Goal: Find specific page/section: Find specific page/section

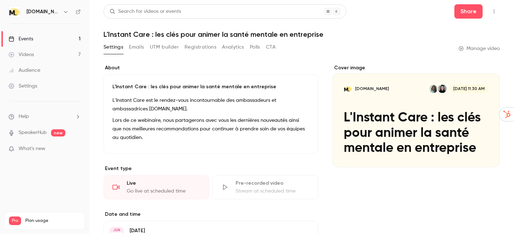
click at [47, 34] on link "Events 1" at bounding box center [44, 39] width 89 height 16
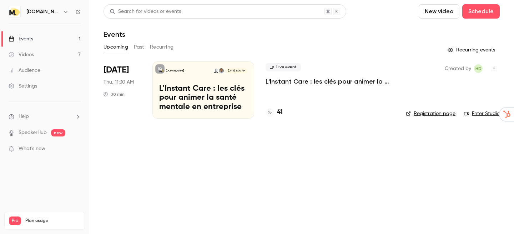
click at [272, 85] on p "L'Instant Care : les clés pour animer la santé mentale en entreprise" at bounding box center [330, 81] width 129 height 9
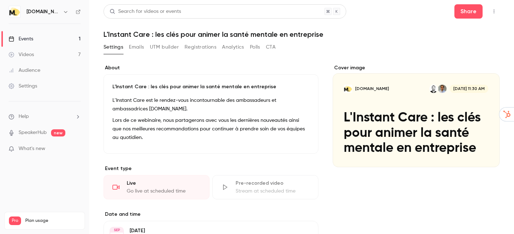
click at [198, 51] on button "Registrations" at bounding box center [201, 46] width 32 height 11
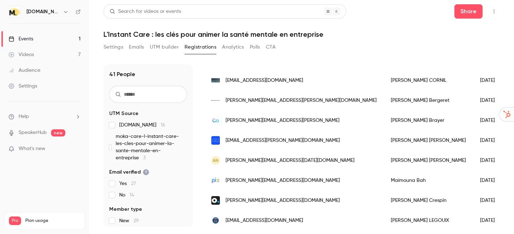
scroll to position [313, 0]
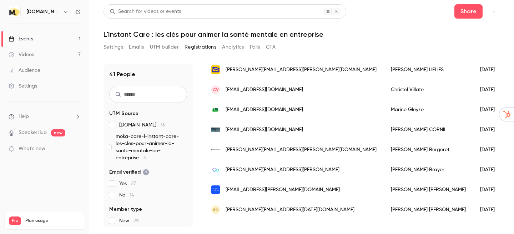
click at [228, 46] on button "Analytics" at bounding box center [233, 46] width 22 height 11
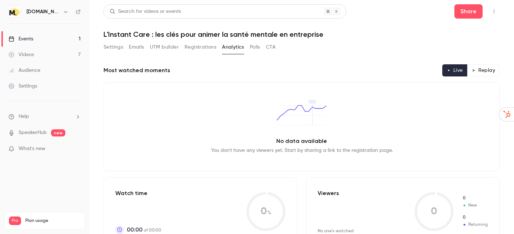
click at [259, 49] on button "Polls" at bounding box center [255, 46] width 10 height 11
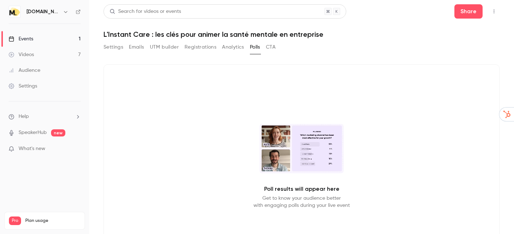
click at [270, 47] on button "CTA" at bounding box center [271, 46] width 10 height 11
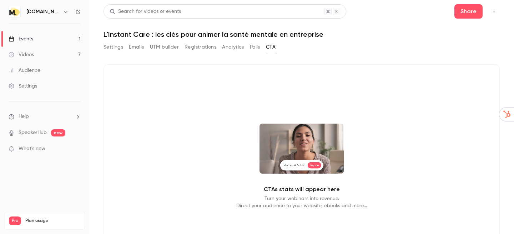
click at [252, 47] on button "Polls" at bounding box center [255, 46] width 10 height 11
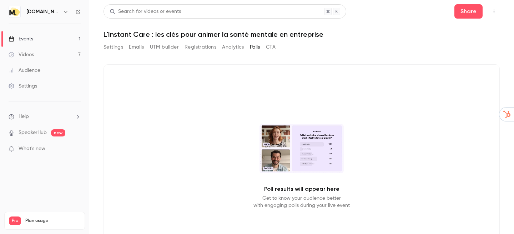
click at [109, 46] on button "Settings" at bounding box center [114, 46] width 20 height 11
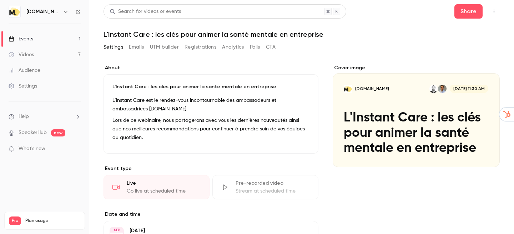
click at [46, 35] on link "Events 1" at bounding box center [44, 39] width 89 height 16
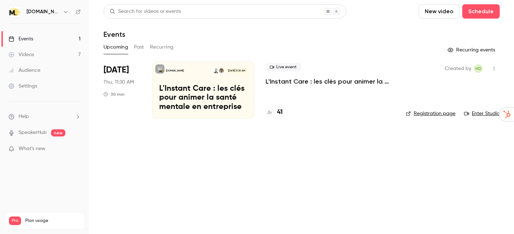
click at [480, 112] on link "Enter Studio" at bounding box center [482, 113] width 36 height 7
